Goal: Task Accomplishment & Management: Manage account settings

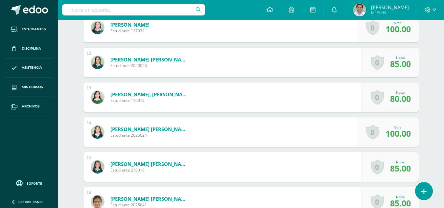
scroll to position [557, 0]
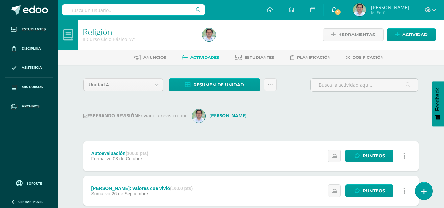
click at [337, 13] on span at bounding box center [334, 9] width 5 height 7
click at [248, 114] on div "ESPERANDO REVISIÓN Enviado a revision por: Carlos Araujo" at bounding box center [250, 115] width 335 height 13
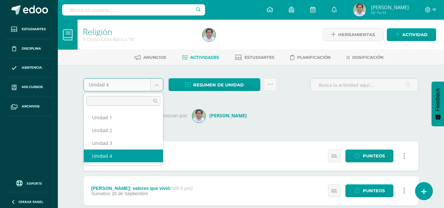
click at [157, 87] on body "Estudiantes Disciplina Asistencia Mis cursos Archivos Soporte Ayuda Reportar un…" at bounding box center [222, 194] width 444 height 389
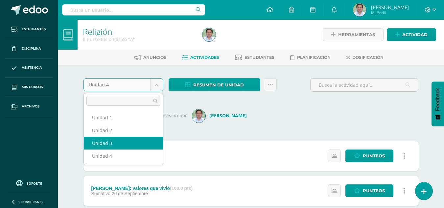
select select "Unidad 3"
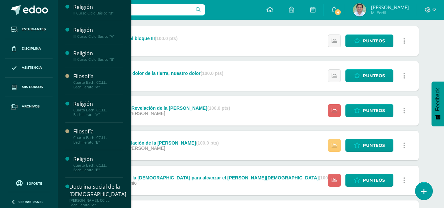
scroll to position [72, 0]
click at [122, 132] on div "Religión I Curso Ciclo Básico "A" Actividades Estudiantes Planificación Dosific…" at bounding box center [95, 104] width 74 height 208
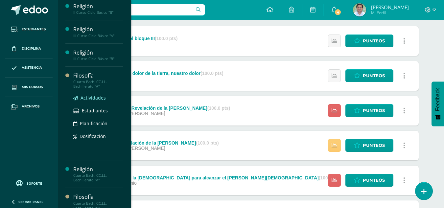
click at [92, 100] on span "Actividades" at bounding box center [93, 98] width 25 height 6
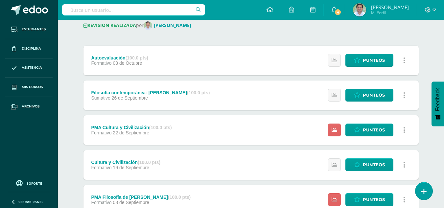
scroll to position [86, 0]
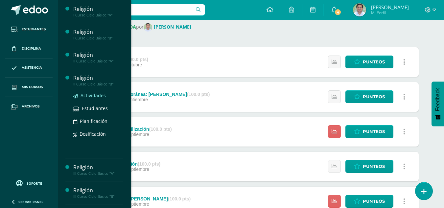
click at [89, 94] on span "Actividades" at bounding box center [93, 95] width 25 height 6
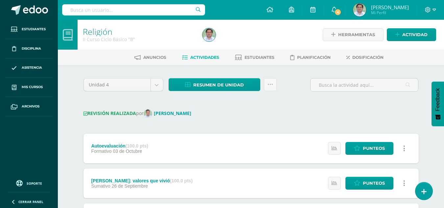
click at [342, 13] on span "4" at bounding box center [337, 12] width 7 height 7
click at [245, 12] on div "Configuración Cerrar sesión Carlos Mi Perfil 4 0 Mis accesos directos Aún no ha…" at bounding box center [251, 10] width 386 height 20
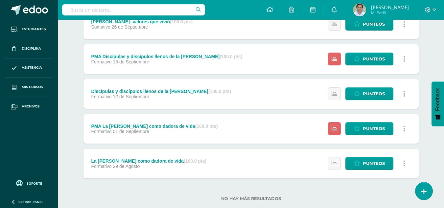
scroll to position [173, 0]
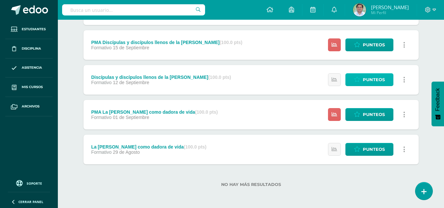
click at [365, 80] on span "Punteos" at bounding box center [374, 80] width 22 height 12
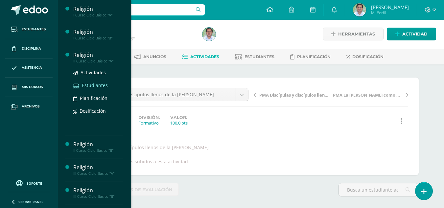
scroll to position [1, 0]
click at [98, 71] on span "Actividades" at bounding box center [93, 72] width 25 height 6
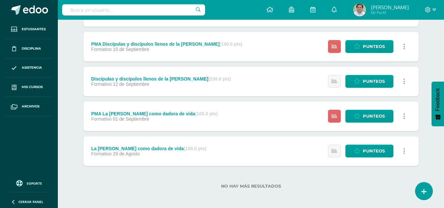
scroll to position [173, 0]
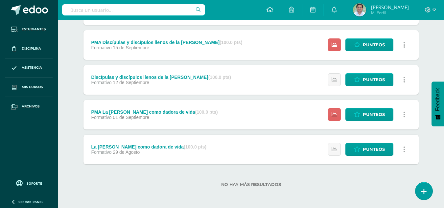
click at [148, 87] on div "Discípulas y discípulos llenos de la [PERSON_NAME] (100.0 pts) Formativo [DATE]" at bounding box center [160, 80] width 155 height 30
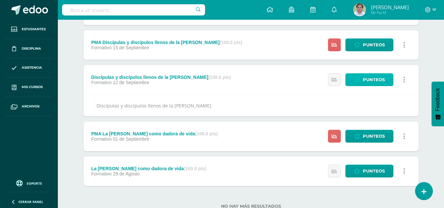
click at [373, 75] on span "Punteos" at bounding box center [374, 80] width 22 height 12
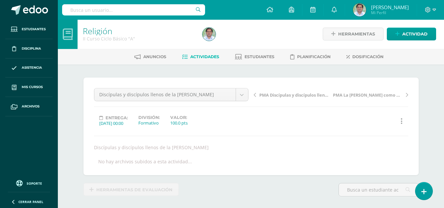
scroll to position [1, 0]
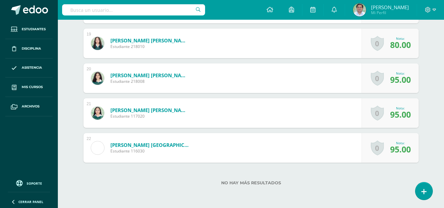
scroll to position [829, 0]
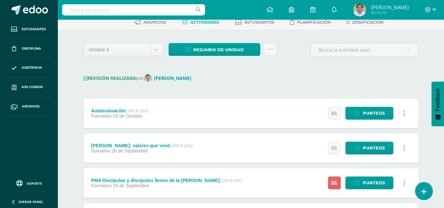
scroll to position [10, 0]
